Goal: Check status: Check status

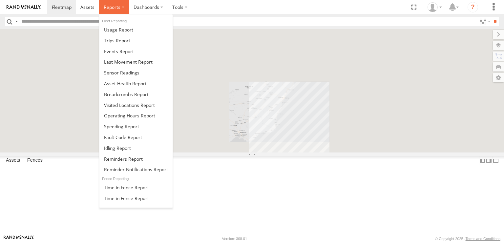
click at [118, 4] on label at bounding box center [114, 7] width 30 height 14
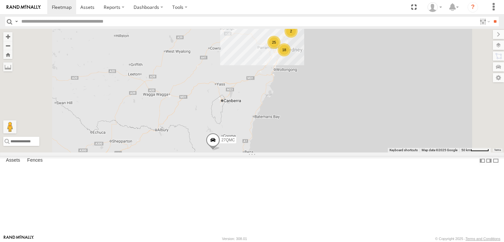
click at [0, 0] on div "10 QMC Pat" at bounding box center [0, 0] width 0 height 0
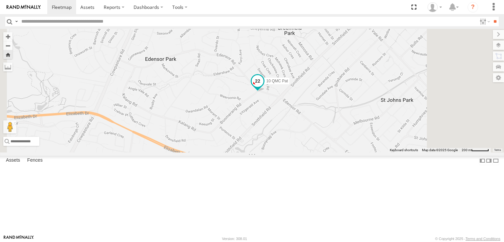
click at [263, 87] on span at bounding box center [258, 81] width 12 height 12
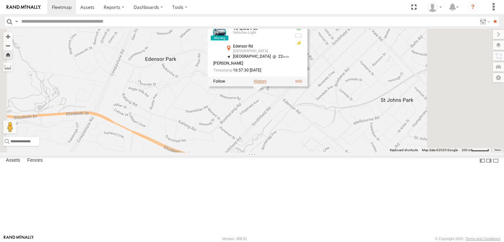
click at [266, 84] on label at bounding box center [260, 81] width 13 height 5
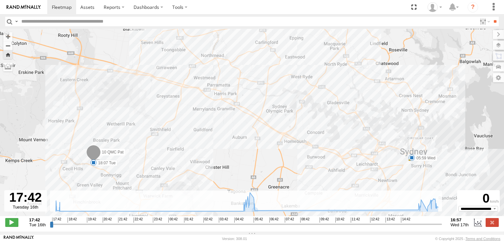
click at [351, 226] on input "range" at bounding box center [246, 224] width 392 height 6
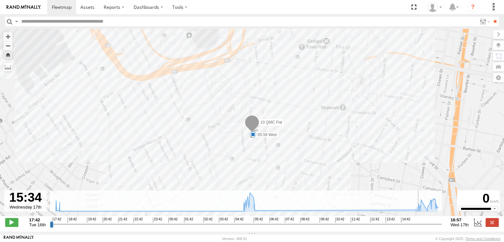
drag, startPoint x: 351, startPoint y: 227, endPoint x: 417, endPoint y: 222, distance: 66.1
click at [417, 222] on input "range" at bounding box center [246, 224] width 392 height 6
type input "**********"
click at [413, 226] on input "range" at bounding box center [246, 224] width 392 height 6
click at [252, 113] on div "10 QMC Pat 18:07 Tue 05:59 Wed 06:05 Wed" at bounding box center [252, 126] width 504 height 194
